Goal: Task Accomplishment & Management: Use online tool/utility

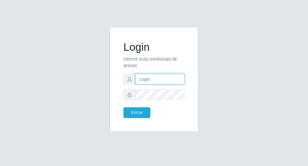
click at [157, 80] on input "text" at bounding box center [160, 79] width 49 height 11
type input "[EMAIL_ADDRESS][DOMAIN_NAME]"
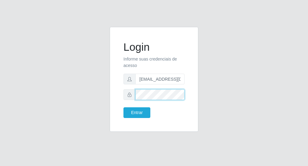
click at [124, 107] on button "Entrar" at bounding box center [137, 112] width 27 height 11
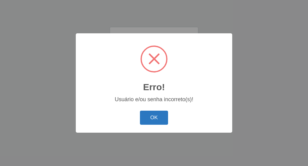
click at [166, 124] on button "OK" at bounding box center [154, 118] width 28 height 14
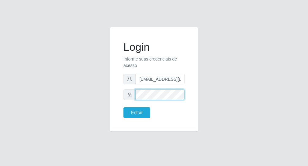
click at [39, 85] on div "Login Informe suas credenciais de acesso [EMAIL_ADDRESS][DOMAIN_NAME] Entrar" at bounding box center [154, 83] width 294 height 112
click at [124, 107] on button "Entrar" at bounding box center [137, 112] width 27 height 11
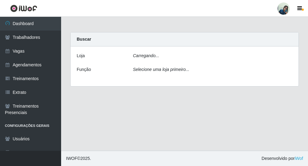
click at [140, 111] on main "Carregando... Buscar [PERSON_NAME]... Função Selecione uma loja primeiro..." at bounding box center [184, 84] width 247 height 134
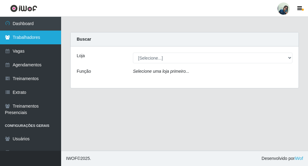
click at [22, 43] on link "Trabalhadores" at bounding box center [30, 38] width 61 height 14
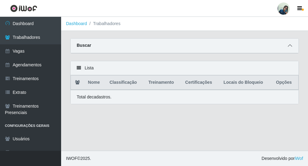
click at [292, 49] on span at bounding box center [290, 45] width 7 height 7
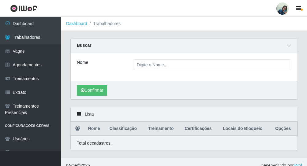
drag, startPoint x: 146, startPoint y: 72, endPoint x: 151, endPoint y: 60, distance: 13.1
click at [148, 65] on div "Nome" at bounding box center [184, 67] width 227 height 28
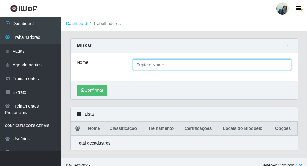
drag, startPoint x: 151, startPoint y: 60, endPoint x: 150, endPoint y: 64, distance: 4.3
click at [151, 63] on input "Nome" at bounding box center [212, 64] width 158 height 11
click at [150, 64] on input "Nome" at bounding box center [212, 64] width 158 height 11
type input "iara"
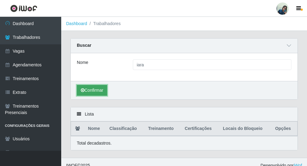
click at [97, 91] on button "Confirmar" at bounding box center [92, 90] width 30 height 11
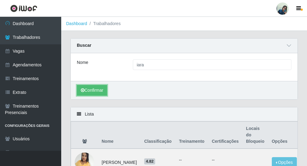
scroll to position [46, 0]
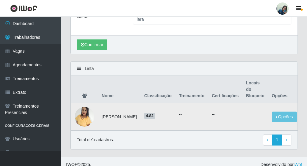
click at [84, 107] on img at bounding box center [85, 117] width 20 height 20
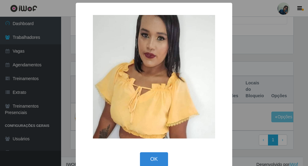
click at [82, 27] on div "×" at bounding box center [154, 77] width 144 height 136
click at [153, 153] on button "OK" at bounding box center [154, 159] width 28 height 14
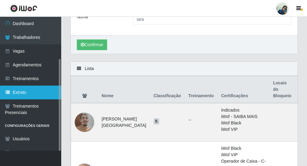
scroll to position [23, 0]
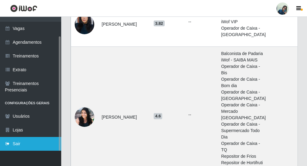
click at [9, 149] on link "Sair" at bounding box center [30, 144] width 61 height 14
